Goal: Task Accomplishment & Management: Manage account settings

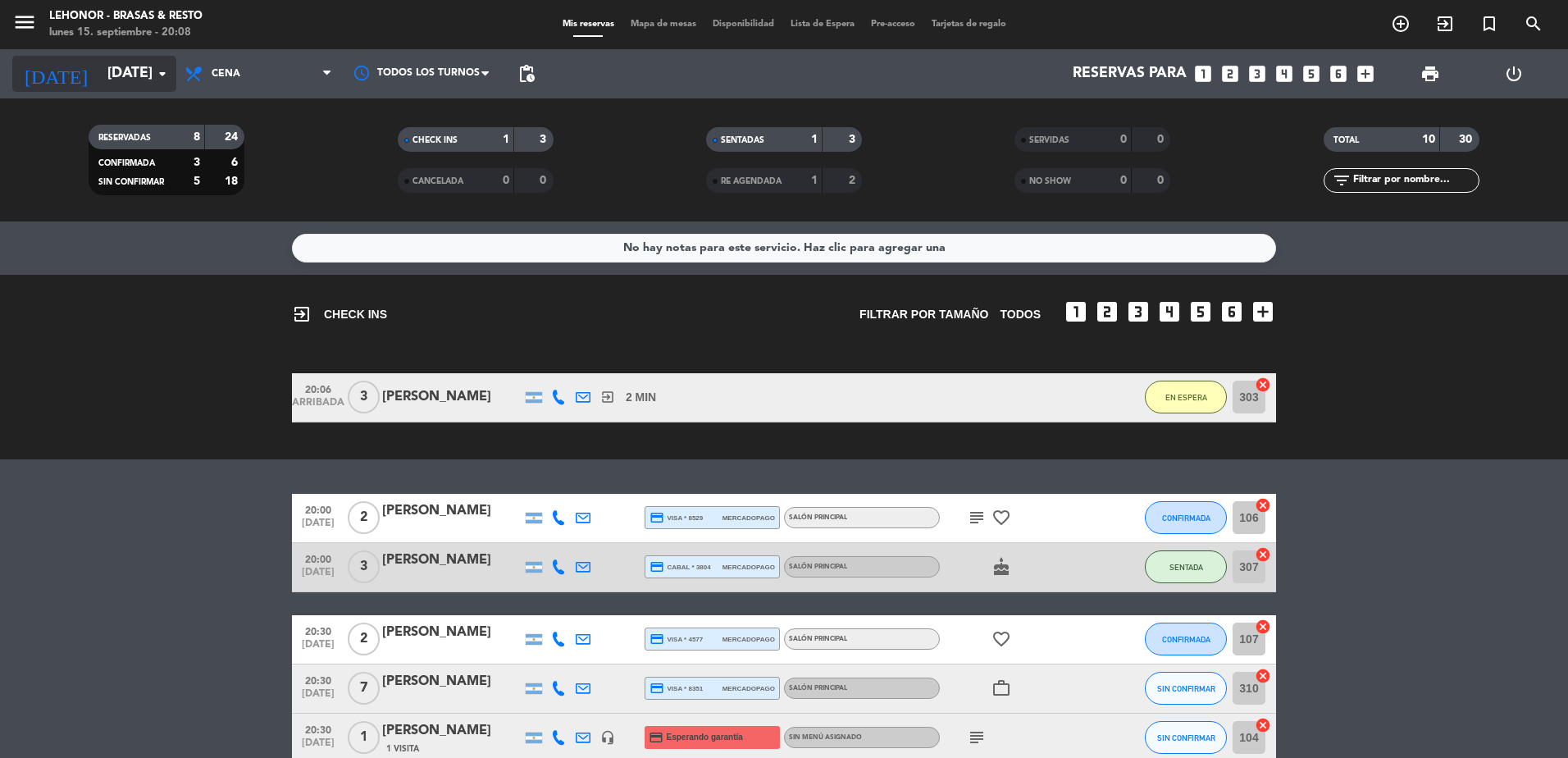
click at [128, 66] on input "[DATE]" at bounding box center [194, 73] width 190 height 33
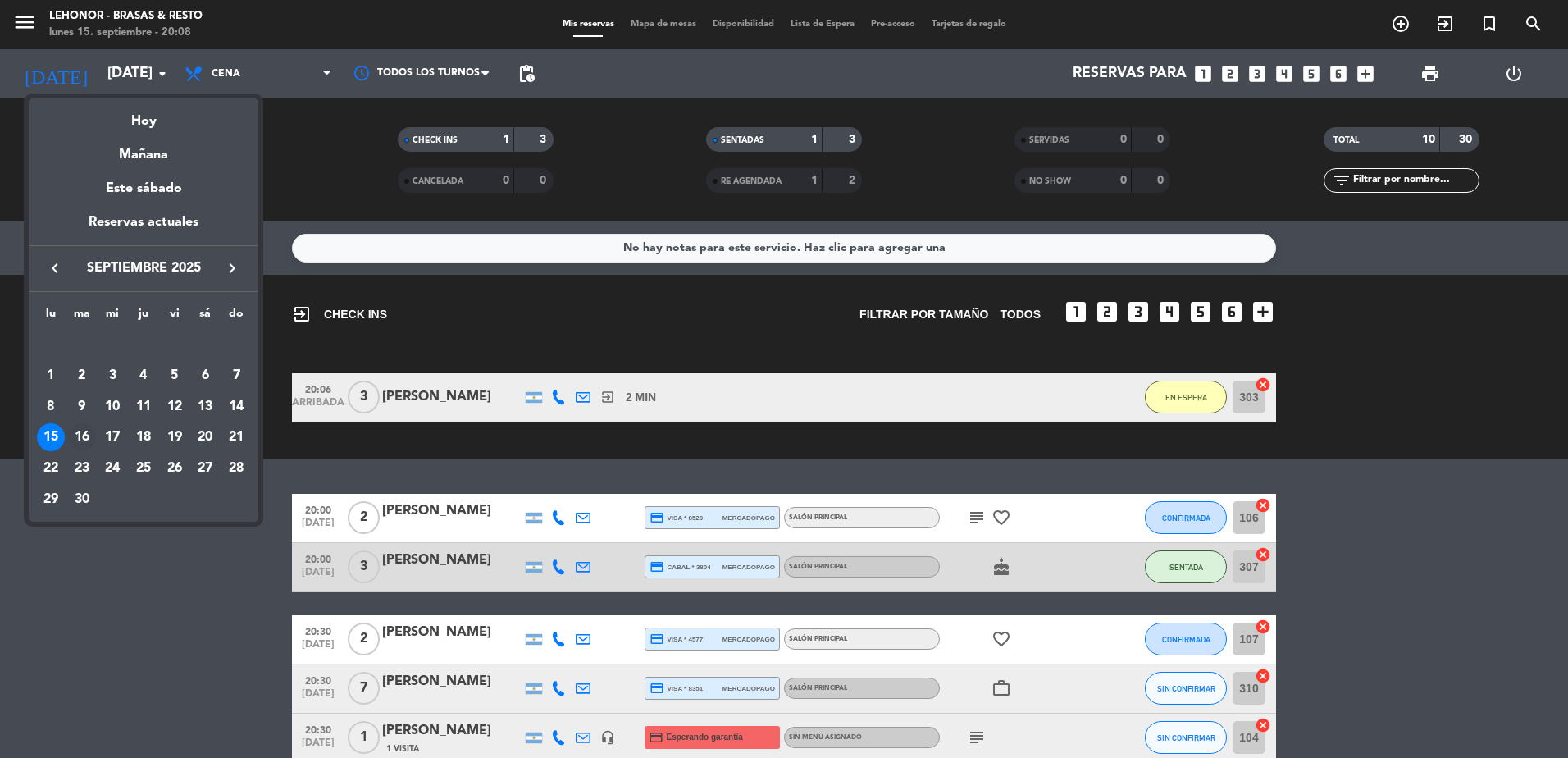
click at [82, 435] on div "16" at bounding box center [82, 437] width 28 height 28
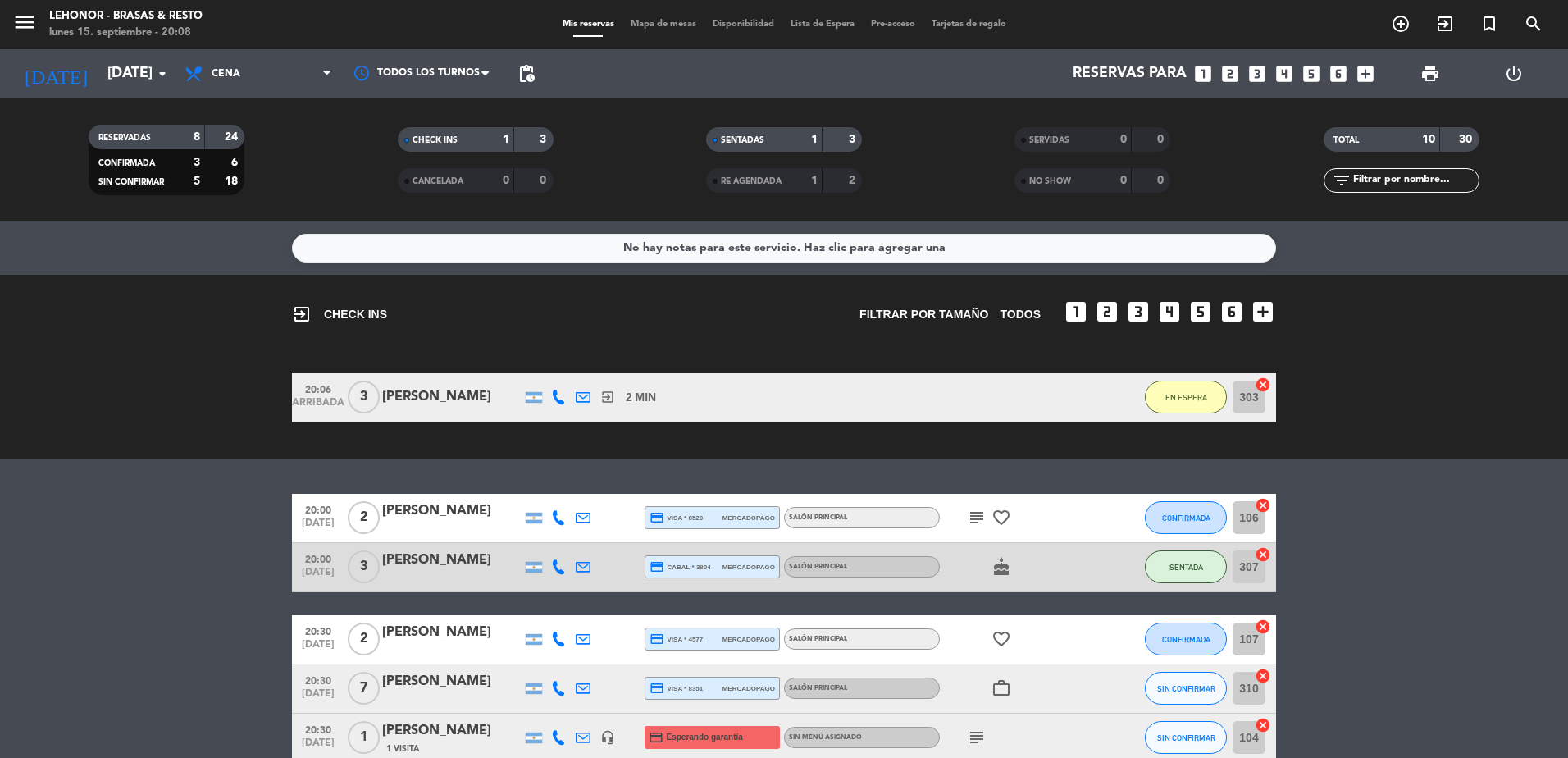
type input "[DATE]"
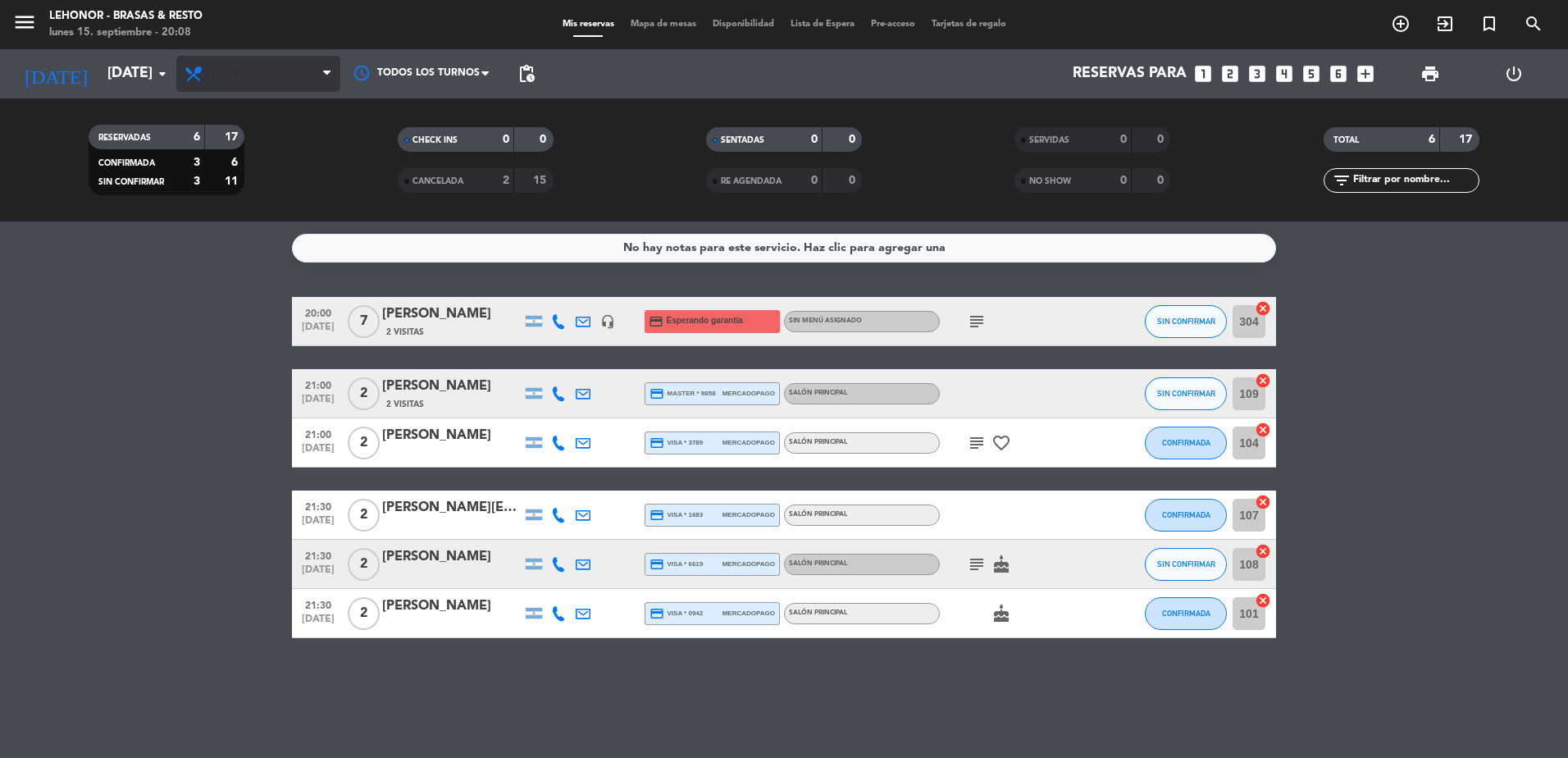
click at [247, 77] on span "Cena" at bounding box center [258, 73] width 164 height 36
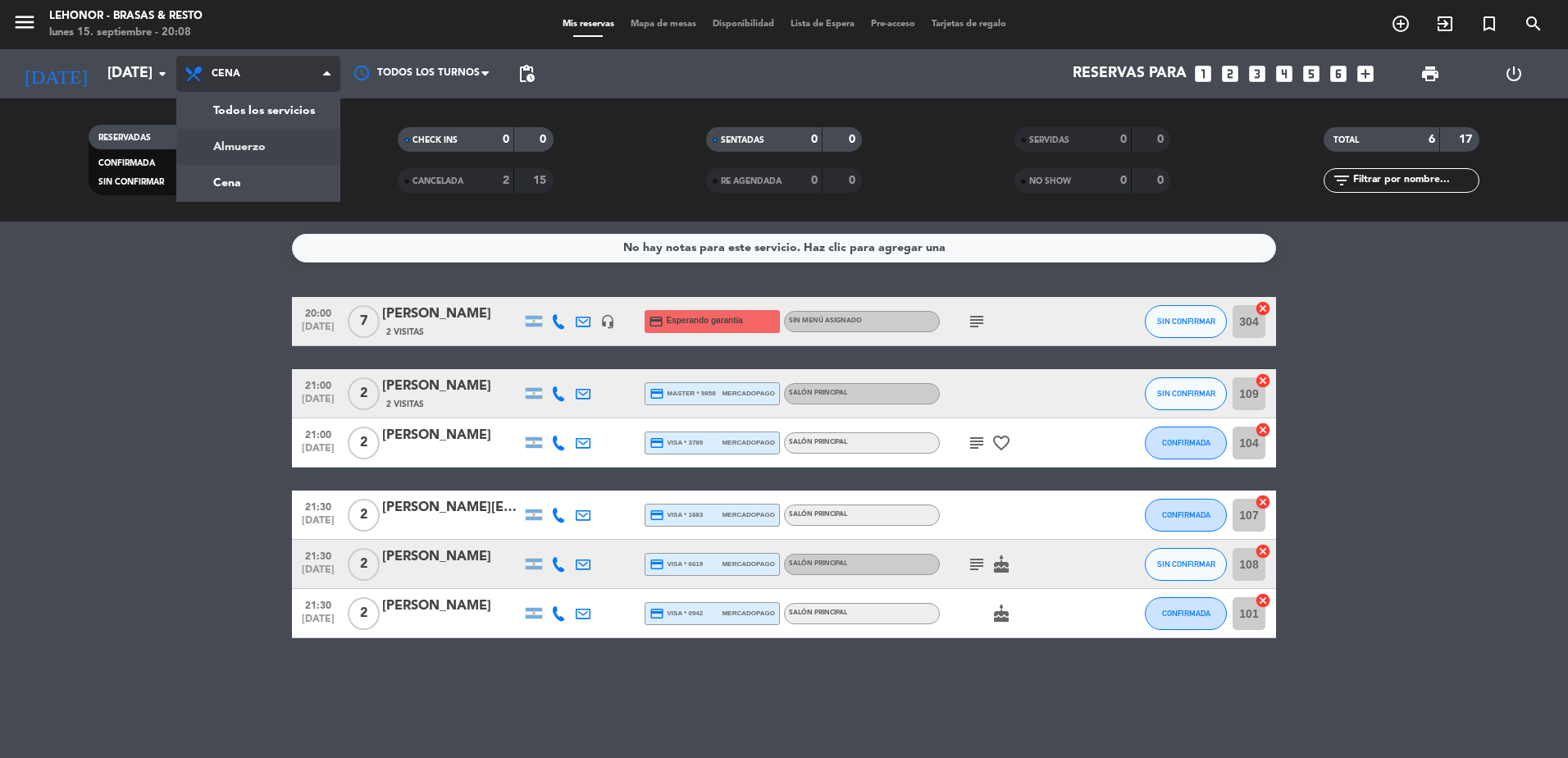
click at [266, 151] on div "menu [PERSON_NAME] - Brasas & Resto [DATE] 15. septiembre - 20:08 Mis reservas …" at bounding box center [784, 110] width 1568 height 221
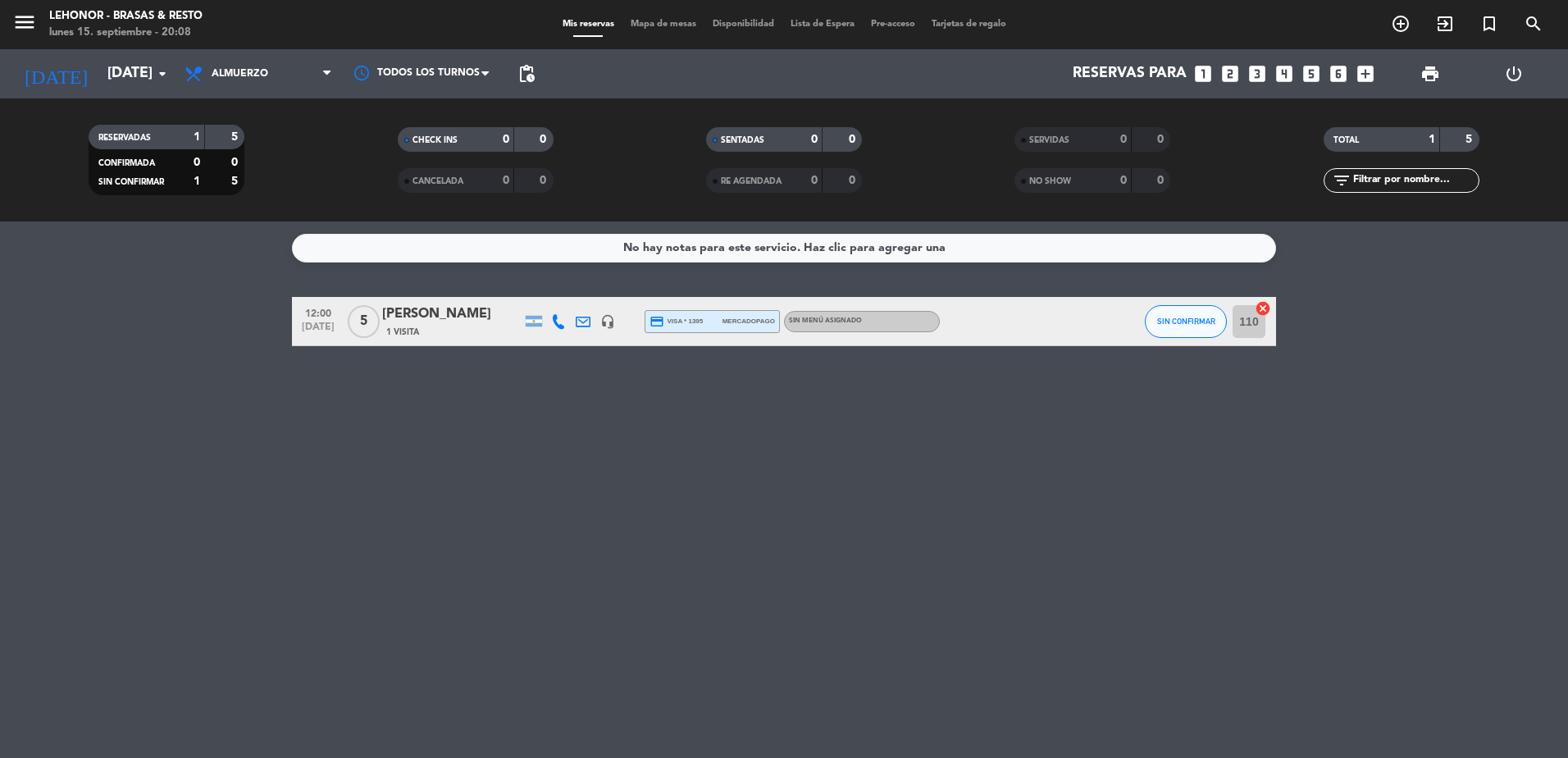
click at [670, 16] on div "menu [PERSON_NAME] - Brasas & Resto [DATE] 15. septiembre - 20:08 Mis reservas …" at bounding box center [784, 24] width 1568 height 49
click at [670, 20] on span "Mapa de mesas" at bounding box center [663, 24] width 82 height 9
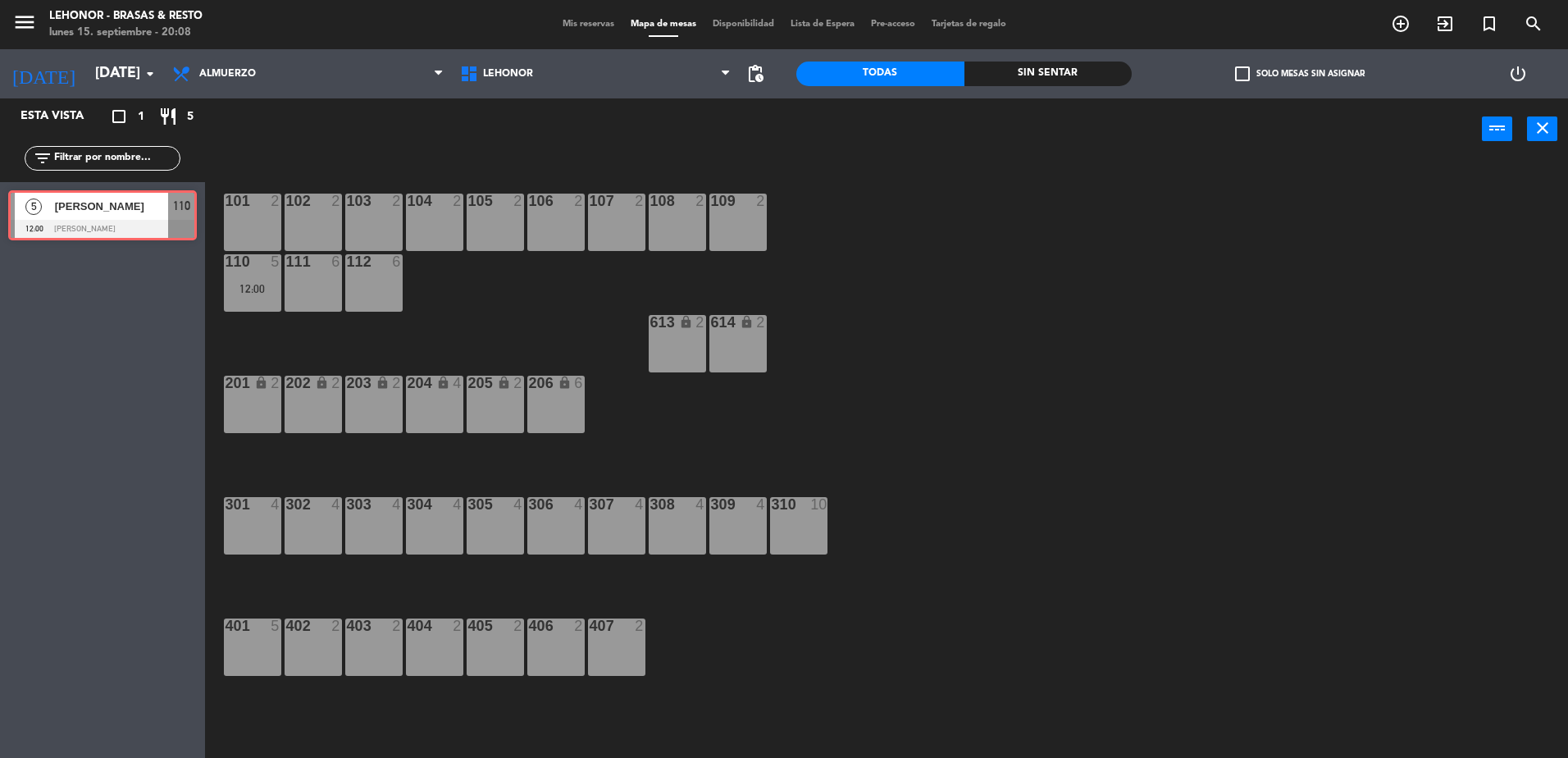
click at [169, 214] on div "5 [PERSON_NAME] 12:00 Mirador Oroño 110 5 [PERSON_NAME] 12:00 Mirador Oroño 110" at bounding box center [103, 215] width 205 height 67
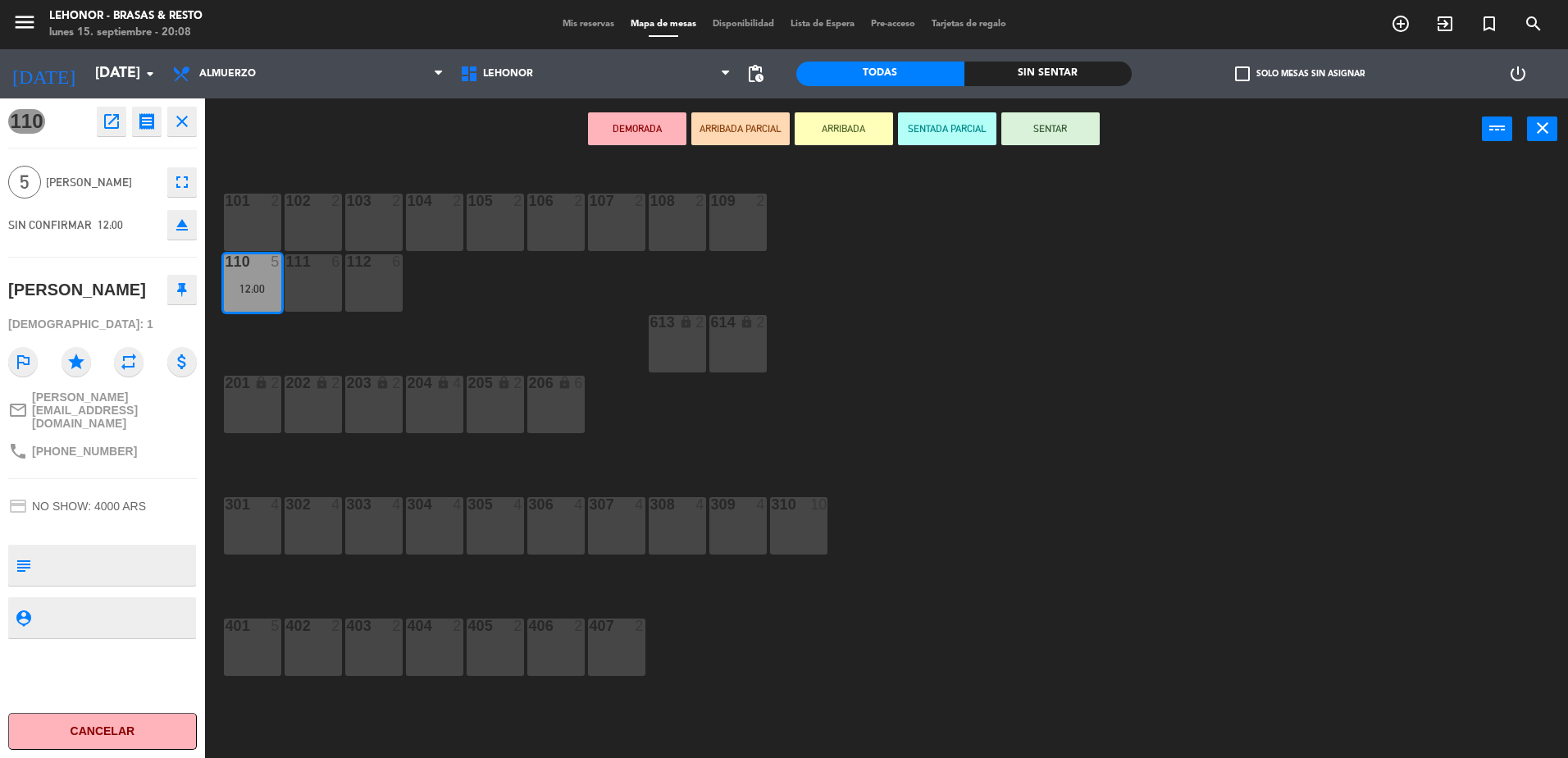
click at [118, 131] on button "open_in_new" at bounding box center [111, 121] width 29 height 29
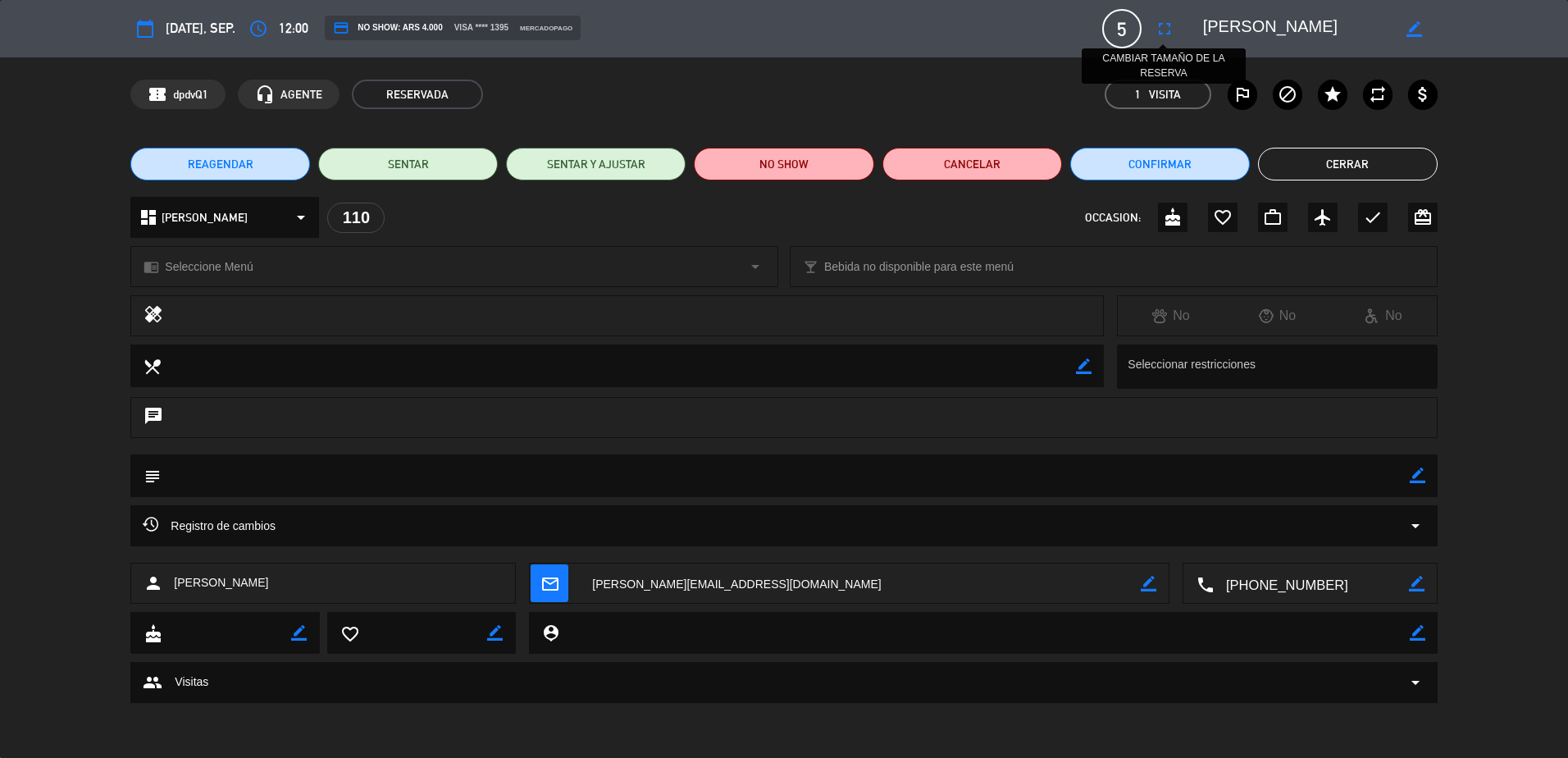
click at [1158, 28] on icon "fullscreen" at bounding box center [1164, 28] width 20 height 20
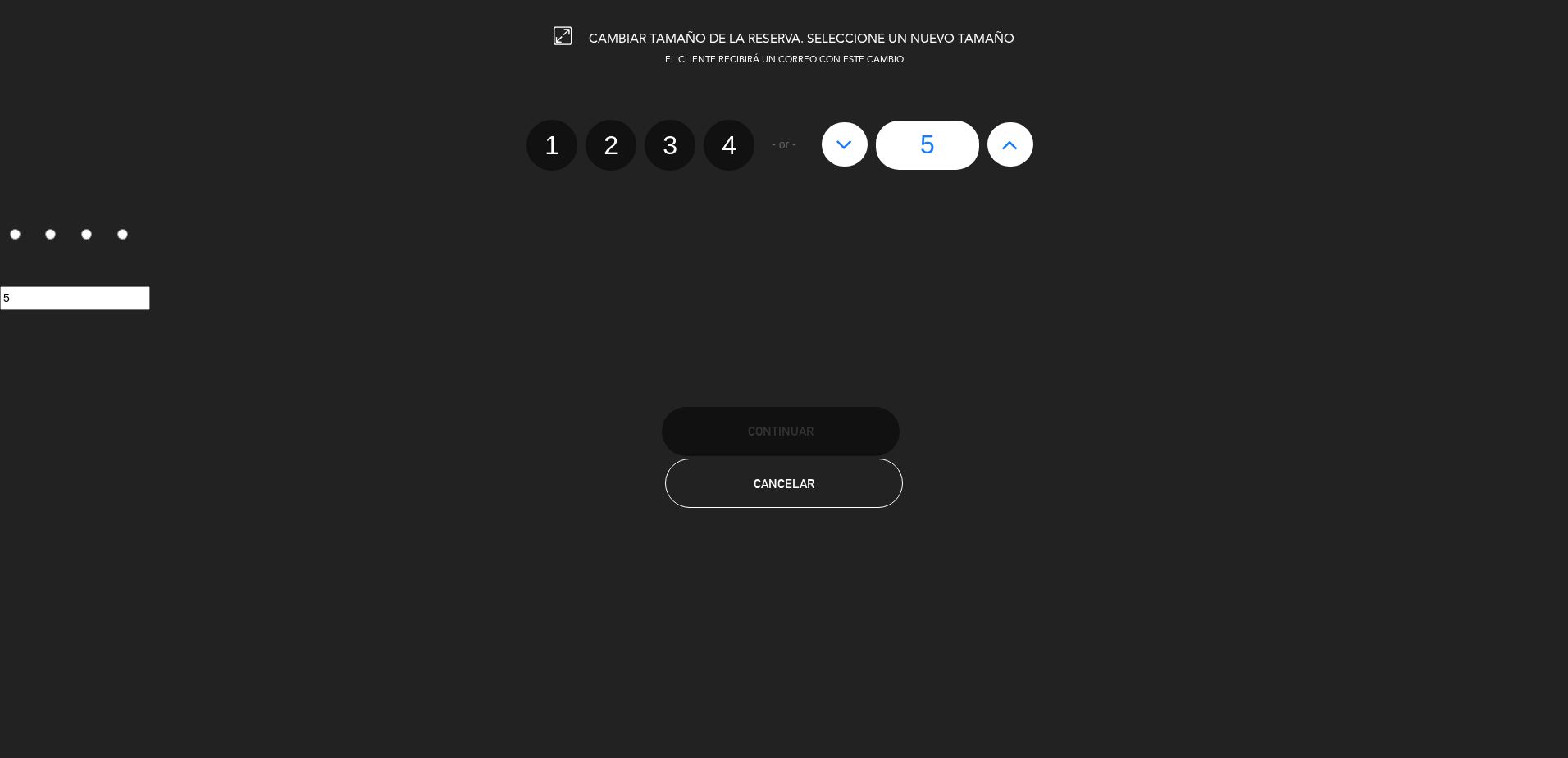
click at [1020, 133] on button at bounding box center [1010, 144] width 46 height 44
type input "6"
click at [1020, 133] on button at bounding box center [1010, 144] width 46 height 44
type input "7"
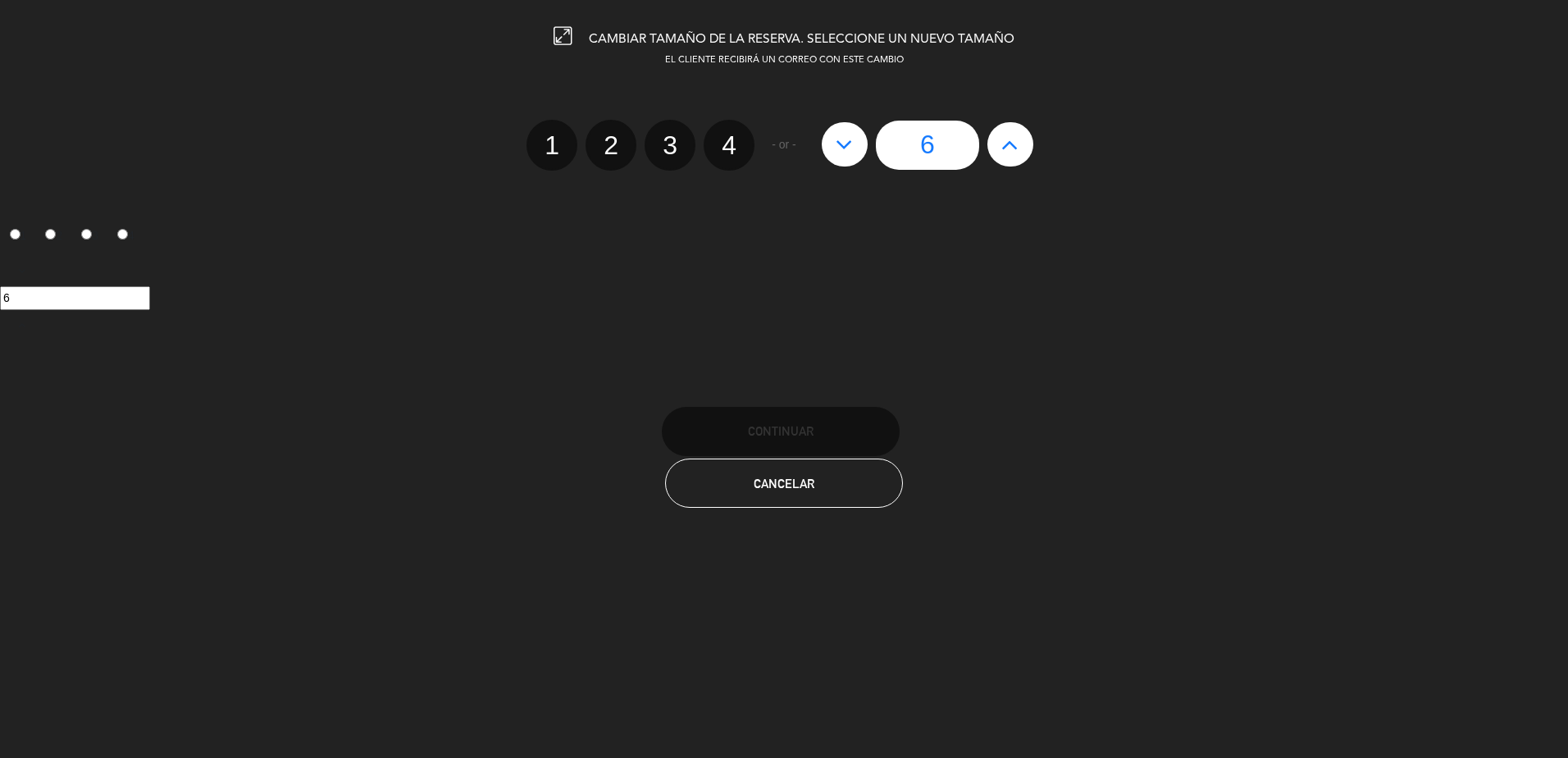
type input "7"
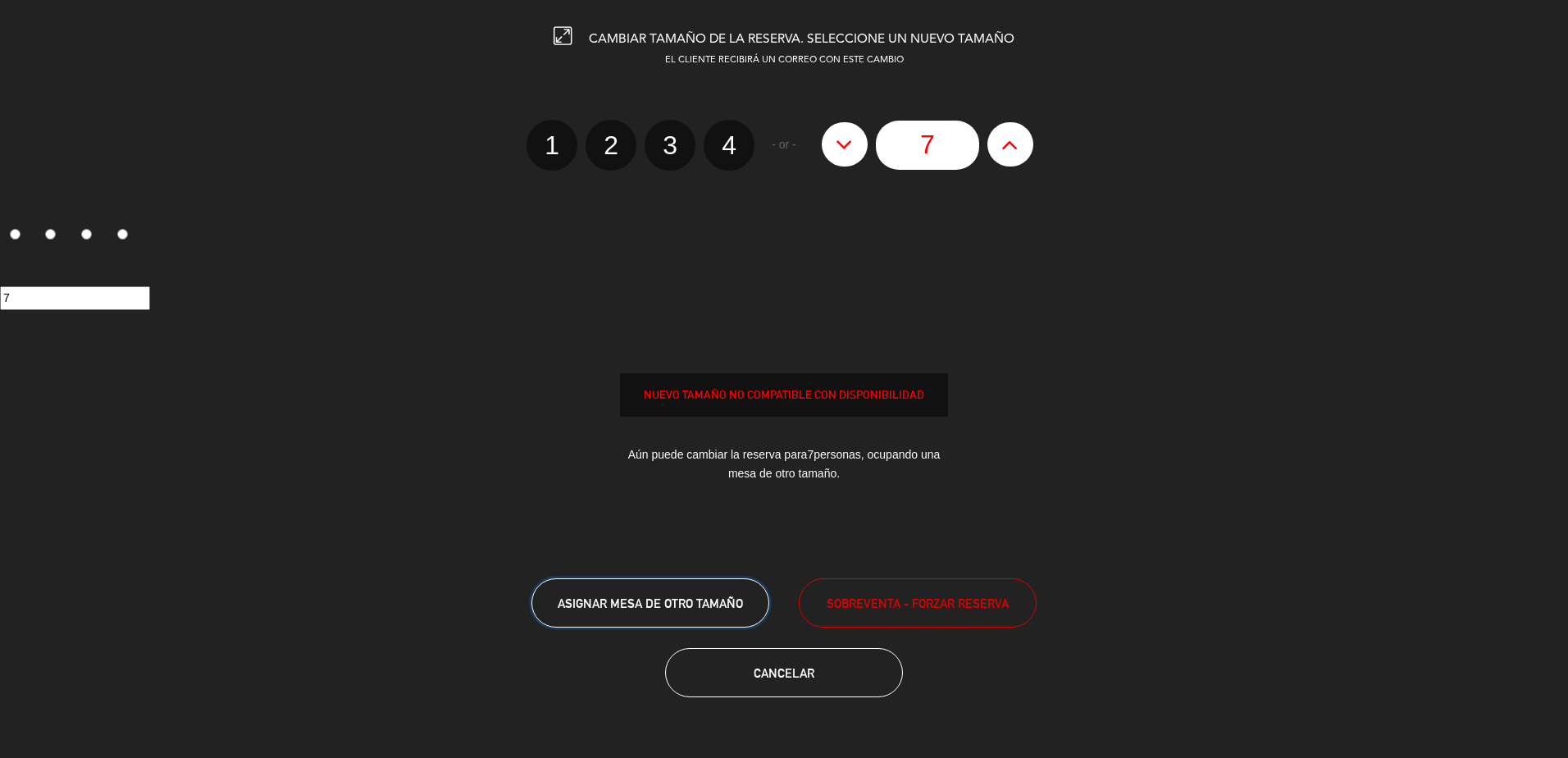
click at [687, 602] on span "ASIGNAR MESA DE OTRO TAMAÑO" at bounding box center [650, 603] width 186 height 14
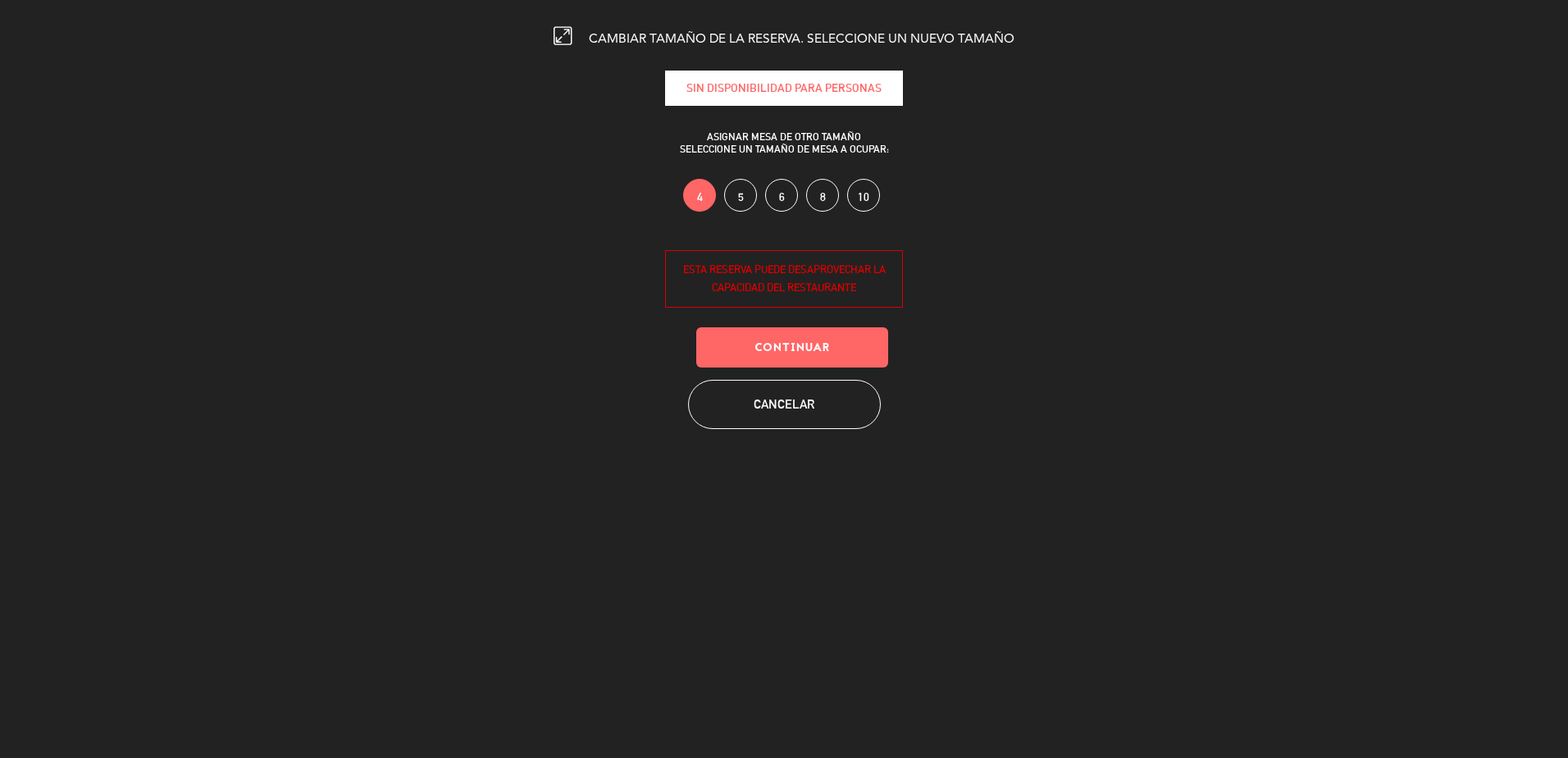
click at [862, 201] on label "10" at bounding box center [864, 195] width 33 height 33
click at [789, 352] on button "Continuar" at bounding box center [792, 347] width 192 height 40
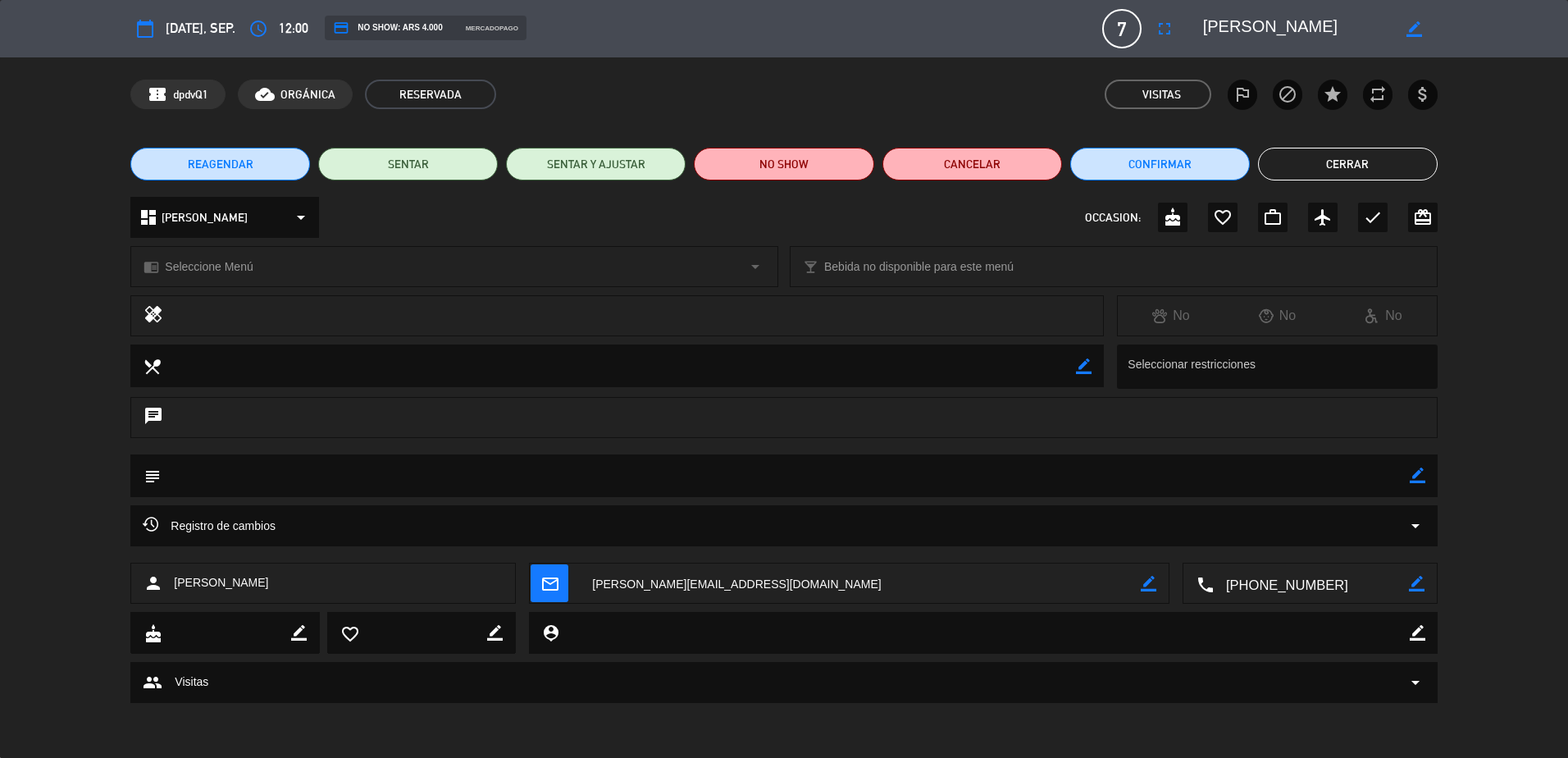
click at [1318, 157] on button "Cerrar" at bounding box center [1348, 164] width 180 height 33
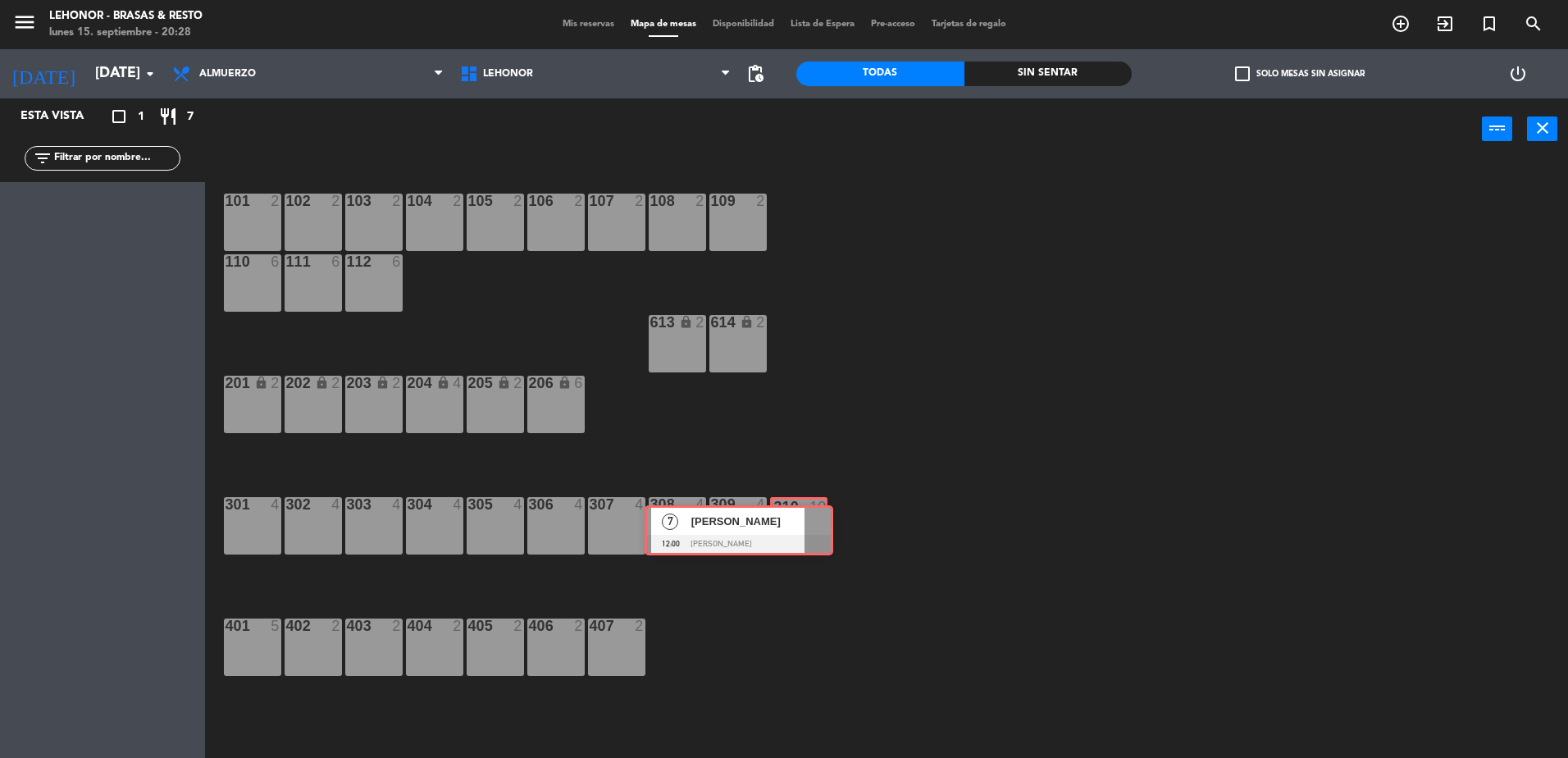
drag, startPoint x: 163, startPoint y: 210, endPoint x: 803, endPoint y: 525, distance: 713.3
click at [803, 525] on div "Esta vista crop_square 1 restaurant 7 filter_list 7 [PERSON_NAME] 12:00 Mirador…" at bounding box center [784, 429] width 1568 height 663
